Goal: Check status: Check status

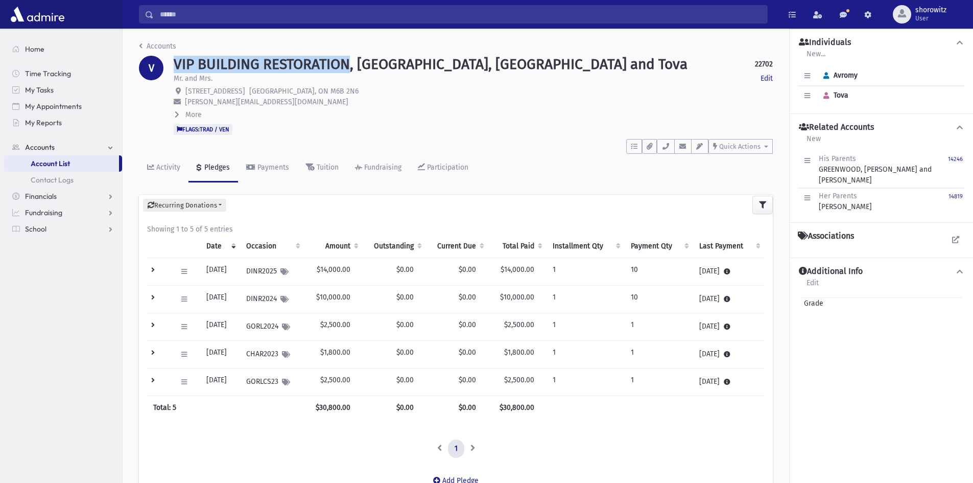
drag, startPoint x: 174, startPoint y: 61, endPoint x: 349, endPoint y: 63, distance: 175.3
click at [349, 63] on h1 "VIP BUILDING RESTORATION, [GEOGRAPHIC_DATA], [GEOGRAPHIC_DATA] and Tova" at bounding box center [431, 64] width 514 height 17
click at [352, 67] on h1 "VIP BUILDING RESTORATION, [GEOGRAPHIC_DATA], [GEOGRAPHIC_DATA] and Tova" at bounding box center [431, 64] width 514 height 17
drag, startPoint x: 350, startPoint y: 68, endPoint x: 177, endPoint y: 62, distance: 173.3
click at [177, 62] on h1 "VIP BUILDING RESTORATION, [GEOGRAPHIC_DATA], [GEOGRAPHIC_DATA] and Tova" at bounding box center [431, 64] width 514 height 17
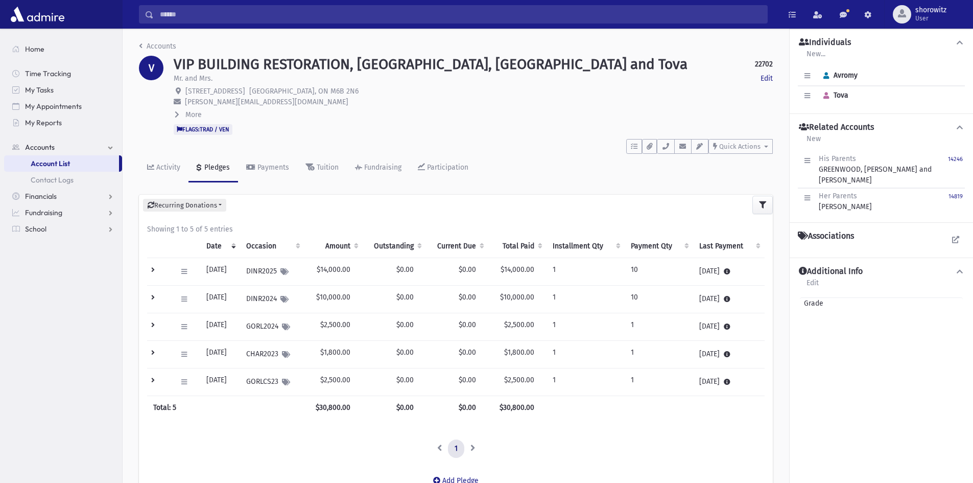
click at [359, 75] on div "Mr. and Mrs. Edit" at bounding box center [473, 79] width 599 height 13
drag, startPoint x: 351, startPoint y: 67, endPoint x: 174, endPoint y: 62, distance: 176.8
click at [174, 62] on h1 "VIP BUILDING RESTORATION, [GEOGRAPHIC_DATA], [GEOGRAPHIC_DATA] and Tova" at bounding box center [431, 64] width 514 height 17
click at [357, 65] on h1 "VIP BUILDING RESTORATION, [GEOGRAPHIC_DATA], [GEOGRAPHIC_DATA] and Tova" at bounding box center [431, 64] width 514 height 17
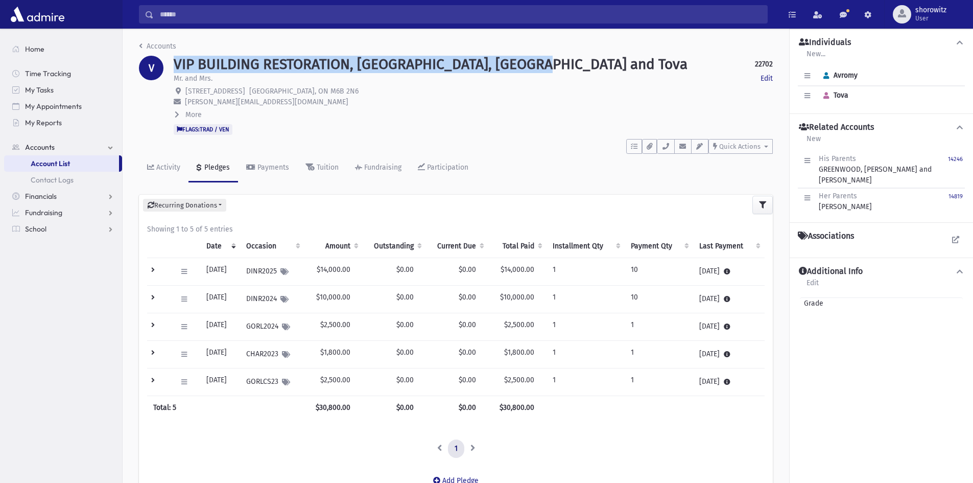
drag, startPoint x: 174, startPoint y: 62, endPoint x: 551, endPoint y: 67, distance: 377.6
click at [551, 67] on div "VIP BUILDING RESTORATION, [GEOGRAPHIC_DATA], [GEOGRAPHIC_DATA] and Tova 22702 E…" at bounding box center [473, 64] width 599 height 17
click at [182, 67] on h1 "VIP BUILDING RESTORATION, [GEOGRAPHIC_DATA], [GEOGRAPHIC_DATA] and Tova" at bounding box center [431, 64] width 514 height 17
click at [552, 63] on div "VIP BUILDING RESTORATION, [GEOGRAPHIC_DATA], [GEOGRAPHIC_DATA] and Tova 22702 E…" at bounding box center [473, 64] width 599 height 17
click at [550, 66] on div "VIP BUILDING RESTORATION, [GEOGRAPHIC_DATA], [GEOGRAPHIC_DATA] and Tova 22702 E…" at bounding box center [473, 64] width 599 height 17
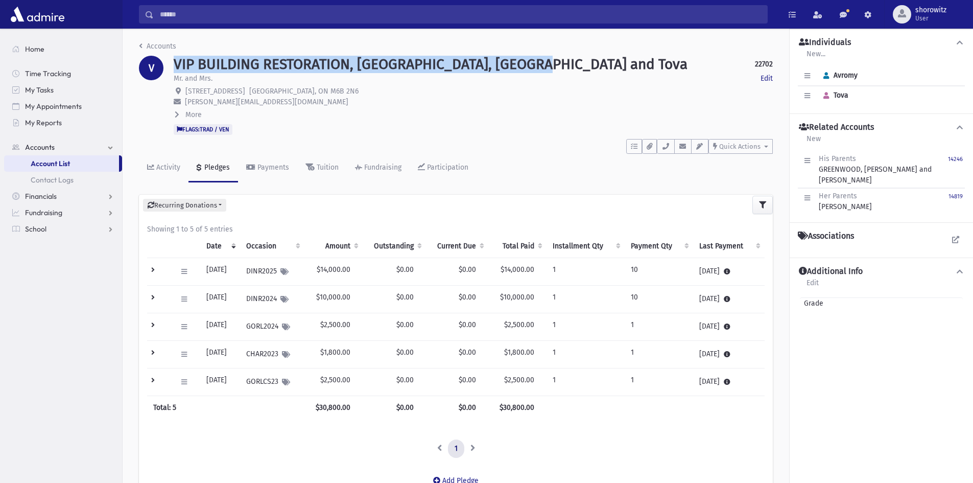
click at [539, 68] on h1 "VIP BUILDING RESTORATION, [GEOGRAPHIC_DATA], [GEOGRAPHIC_DATA] and Tova" at bounding box center [431, 64] width 514 height 17
drag, startPoint x: 551, startPoint y: 65, endPoint x: 176, endPoint y: 61, distance: 375.0
click at [176, 61] on div "VIP BUILDING RESTORATION, [GEOGRAPHIC_DATA], [GEOGRAPHIC_DATA] and Tova 22702 E…" at bounding box center [473, 64] width 599 height 17
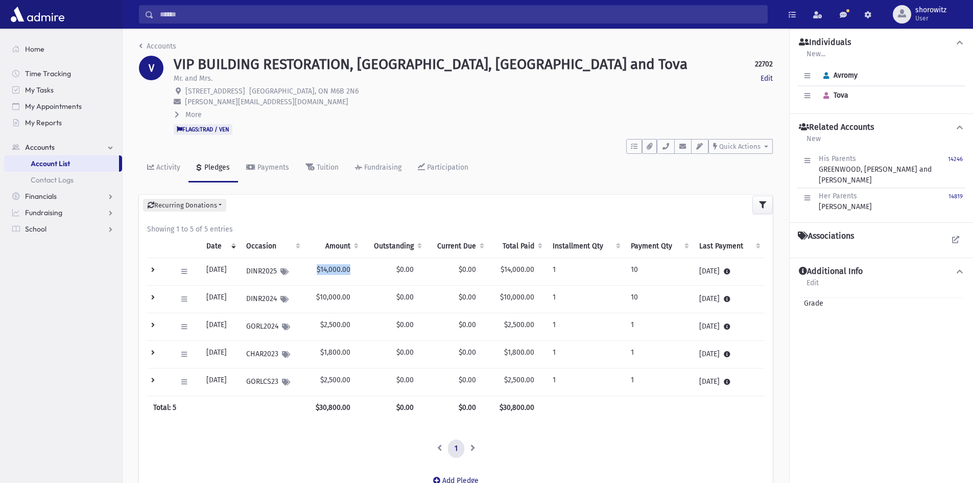
drag, startPoint x: 359, startPoint y: 268, endPoint x: 327, endPoint y: 271, distance: 31.9
click at [327, 271] on td "$14,000.00" at bounding box center [333, 272] width 58 height 28
click at [332, 272] on td "$14,000.00" at bounding box center [333, 272] width 58 height 28
drag, startPoint x: 338, startPoint y: 270, endPoint x: 349, endPoint y: 268, distance: 11.4
click at [338, 270] on td "$14,000.00" at bounding box center [333, 272] width 58 height 28
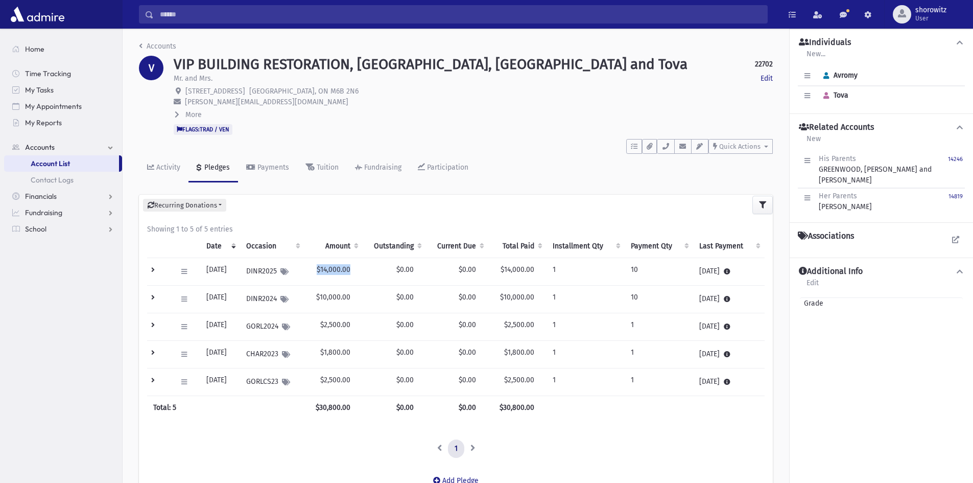
click at [358, 268] on td "$14,000.00" at bounding box center [333, 272] width 58 height 28
click at [359, 269] on td "$14,000.00" at bounding box center [333, 272] width 58 height 28
drag, startPoint x: 359, startPoint y: 270, endPoint x: 326, endPoint y: 272, distance: 32.3
click at [326, 272] on td "$14,000.00" at bounding box center [333, 272] width 58 height 28
click at [331, 272] on td "$14,000.00" at bounding box center [333, 272] width 58 height 28
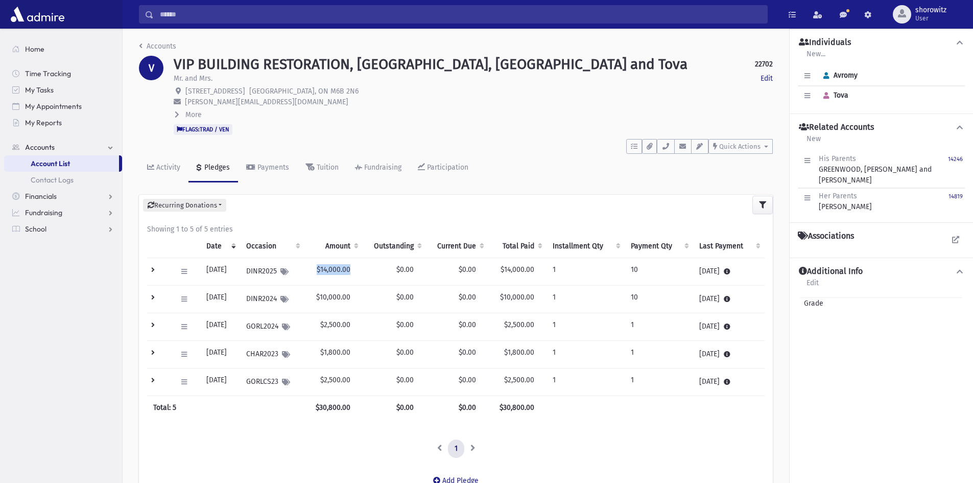
drag, startPoint x: 359, startPoint y: 268, endPoint x: 324, endPoint y: 272, distance: 35.0
click at [324, 272] on td "$14,000.00" at bounding box center [333, 272] width 58 height 28
click at [335, 271] on td "$14,000.00" at bounding box center [333, 272] width 58 height 28
drag, startPoint x: 360, startPoint y: 269, endPoint x: 326, endPoint y: 271, distance: 33.3
click at [326, 271] on td "$14,000.00" at bounding box center [333, 272] width 58 height 28
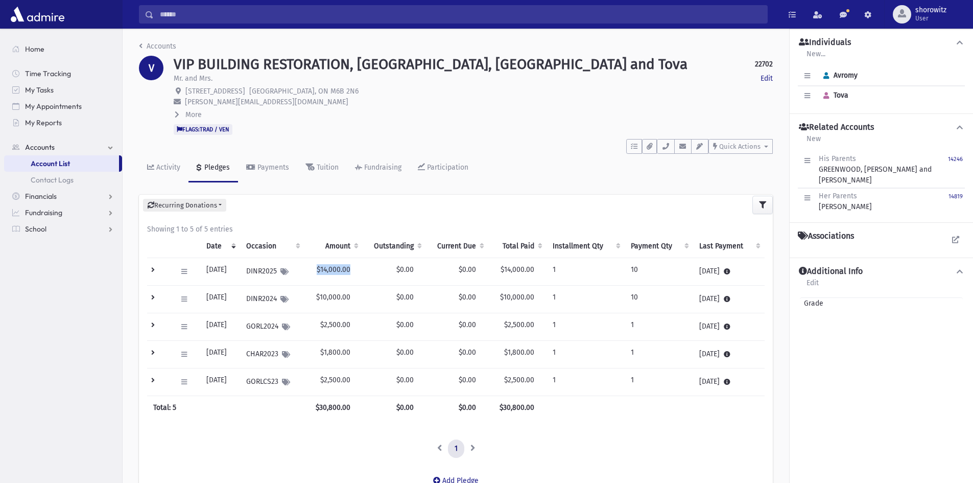
click at [334, 272] on td "$14,000.00" at bounding box center [333, 272] width 58 height 28
drag, startPoint x: 358, startPoint y: 269, endPoint x: 325, endPoint y: 271, distance: 32.7
click at [325, 271] on td "$14,000.00" at bounding box center [333, 272] width 58 height 28
click at [332, 270] on td "$14,000.00" at bounding box center [333, 272] width 58 height 28
drag, startPoint x: 360, startPoint y: 268, endPoint x: 330, endPoint y: 272, distance: 30.4
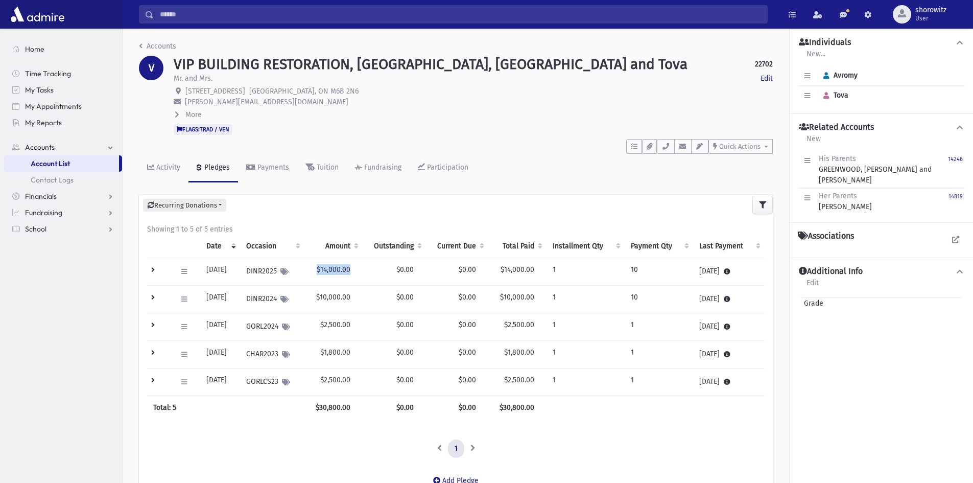
click at [326, 269] on td "$14,000.00" at bounding box center [333, 272] width 58 height 28
click at [333, 273] on td "$14,000.00" at bounding box center [333, 272] width 58 height 28
click at [346, 271] on td "$14,000.00" at bounding box center [333, 272] width 58 height 28
click at [348, 270] on td "$14,000.00" at bounding box center [333, 272] width 58 height 28
click at [348, 272] on td "$14,000.00" at bounding box center [333, 272] width 58 height 28
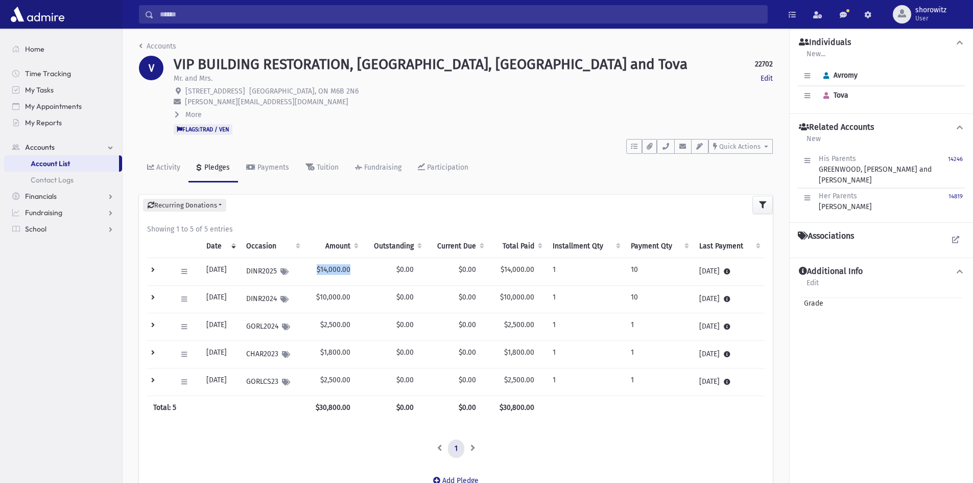
click at [362, 267] on td "$14,000.00" at bounding box center [333, 272] width 58 height 28
drag, startPoint x: 360, startPoint y: 268, endPoint x: 326, endPoint y: 269, distance: 33.7
click at [326, 269] on td "$14,000.00" at bounding box center [333, 272] width 58 height 28
click at [336, 268] on td "$14,000.00" at bounding box center [333, 272] width 58 height 28
click at [357, 267] on td "$14,000.00" at bounding box center [333, 272] width 58 height 28
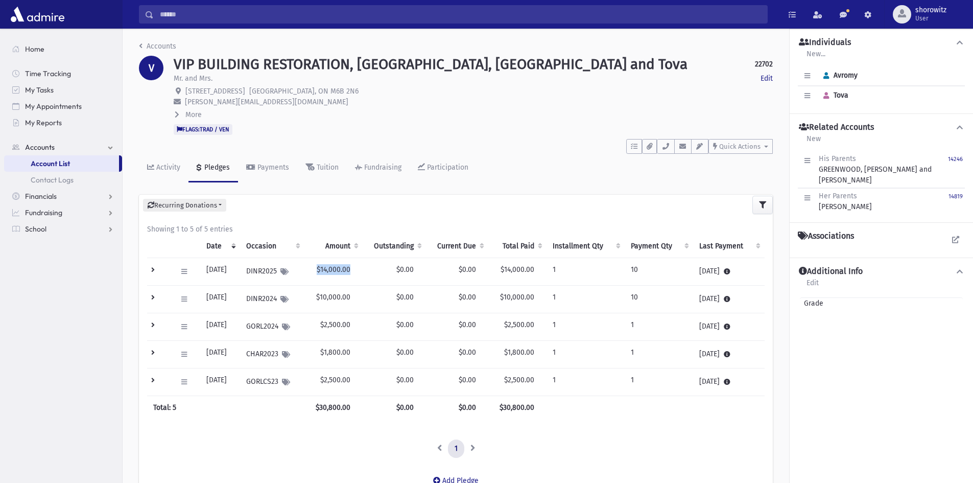
drag, startPoint x: 362, startPoint y: 268, endPoint x: 326, endPoint y: 269, distance: 35.8
click at [326, 269] on td "$14,000.00" at bounding box center [333, 272] width 58 height 28
click at [328, 270] on td "$14,000.00" at bounding box center [333, 272] width 58 height 28
click at [353, 268] on td "$14,000.00" at bounding box center [333, 272] width 58 height 28
click at [360, 268] on td "$14,000.00" at bounding box center [333, 272] width 58 height 28
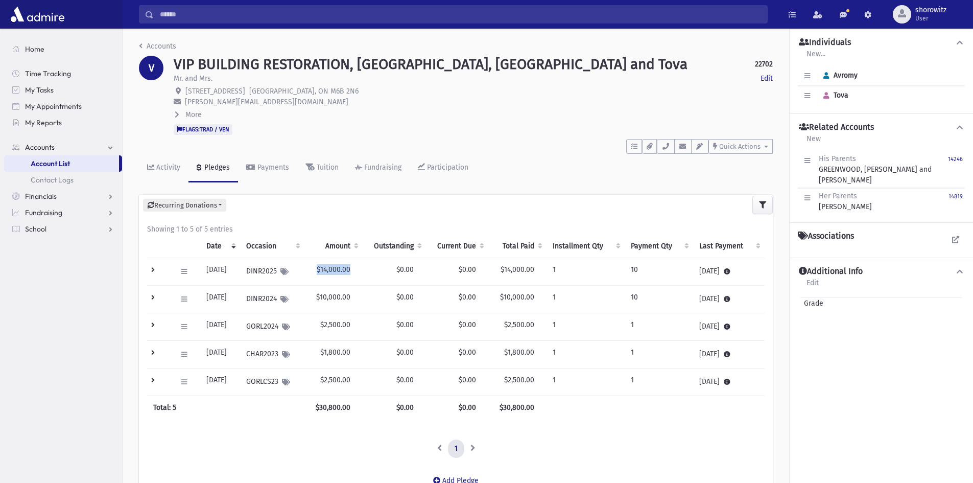
click at [362, 268] on td "$14,000.00" at bounding box center [333, 272] width 58 height 28
drag, startPoint x: 361, startPoint y: 268, endPoint x: 319, endPoint y: 268, distance: 41.4
click at [319, 268] on td "$14,000.00" at bounding box center [333, 272] width 58 height 28
click at [347, 267] on td "$14,000.00" at bounding box center [333, 272] width 58 height 28
drag, startPoint x: 360, startPoint y: 267, endPoint x: 325, endPoint y: 268, distance: 34.7
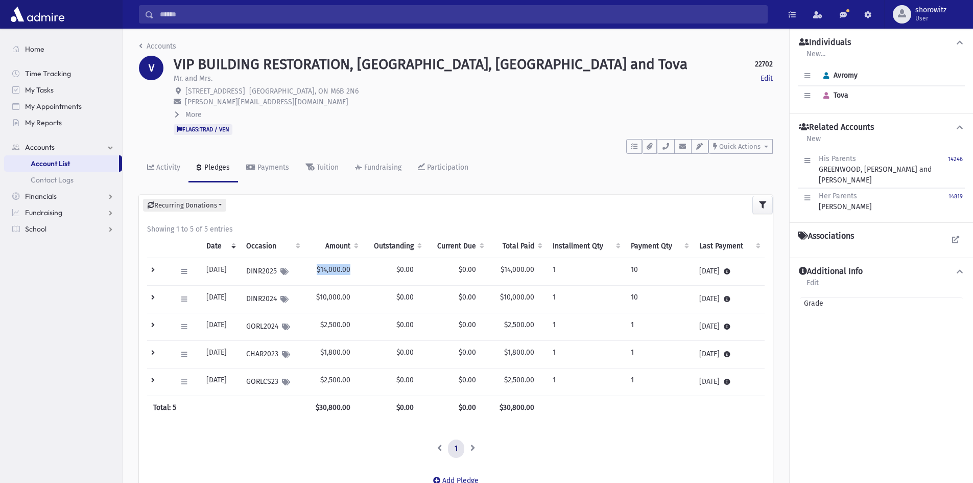
click at [325, 268] on td "$14,000.00" at bounding box center [333, 272] width 58 height 28
click at [340, 270] on td "$14,000.00" at bounding box center [333, 272] width 58 height 28
